Goal: Find specific page/section: Find specific page/section

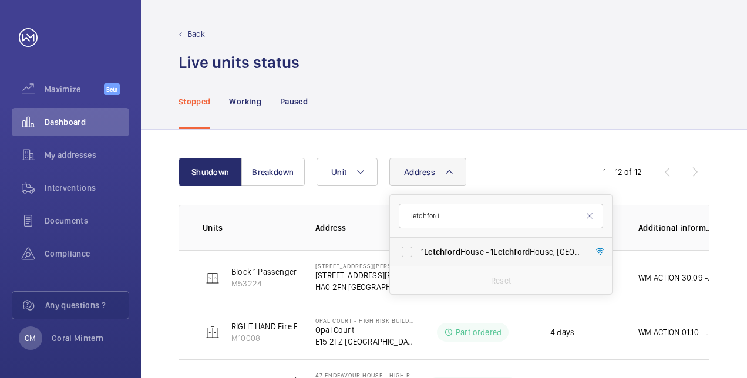
type input "letchford"
click at [475, 240] on label "[STREET_ADDRESS]" at bounding box center [492, 252] width 204 height 28
click at [419, 240] on input "[STREET_ADDRESS]" at bounding box center [406, 251] width 23 height 23
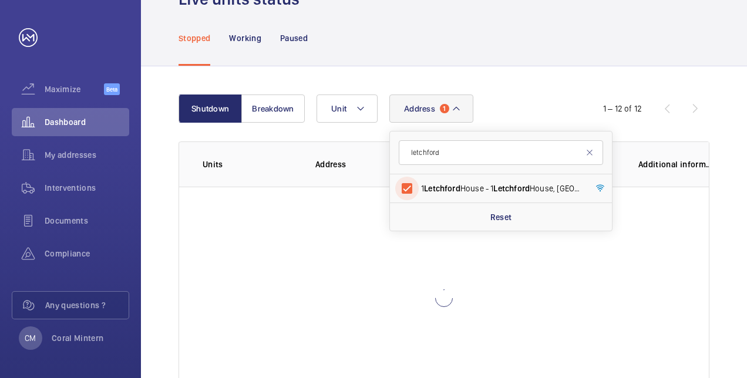
scroll to position [117, 0]
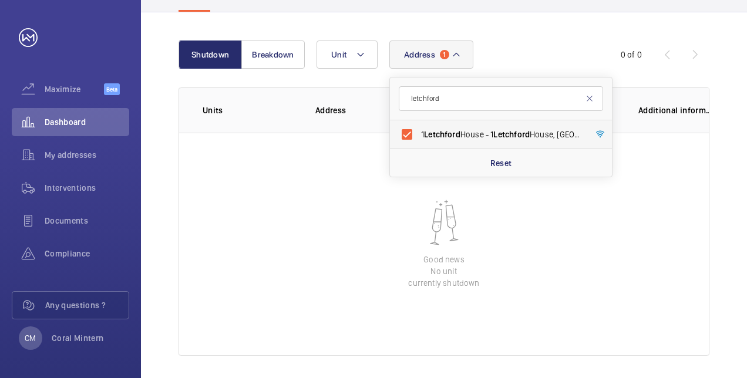
click at [511, 134] on span "Letchford" at bounding box center [511, 134] width 36 height 9
click at [419, 134] on input "[STREET_ADDRESS]" at bounding box center [406, 134] width 23 height 23
checkbox input "false"
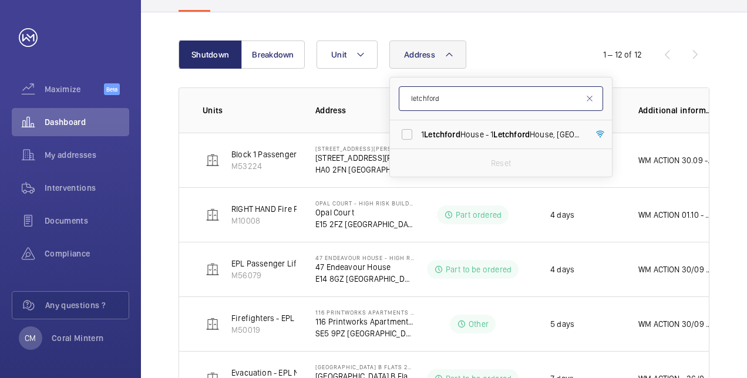
drag, startPoint x: 494, startPoint y: 99, endPoint x: 408, endPoint y: 92, distance: 86.7
click at [408, 92] on input "letchford" at bounding box center [501, 98] width 204 height 25
type input "se11 5ab"
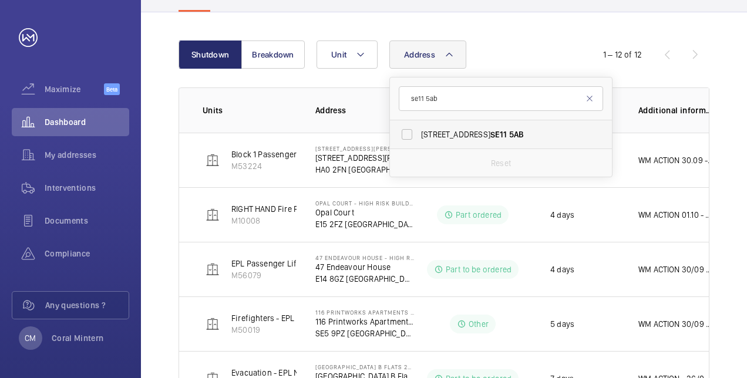
click at [525, 143] on label "[STREET_ADDRESS]" at bounding box center [492, 134] width 204 height 28
click at [419, 143] on input "[STREET_ADDRESS]" at bounding box center [406, 134] width 23 height 23
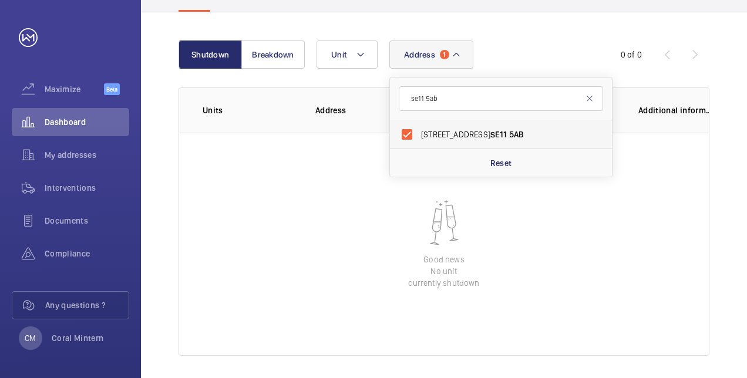
click at [499, 133] on span "[STREET_ADDRESS]" at bounding box center [502, 135] width 162 height 12
click at [419, 133] on input "[STREET_ADDRESS]" at bounding box center [406, 134] width 23 height 23
checkbox input "false"
